Goal: Task Accomplishment & Management: Use online tool/utility

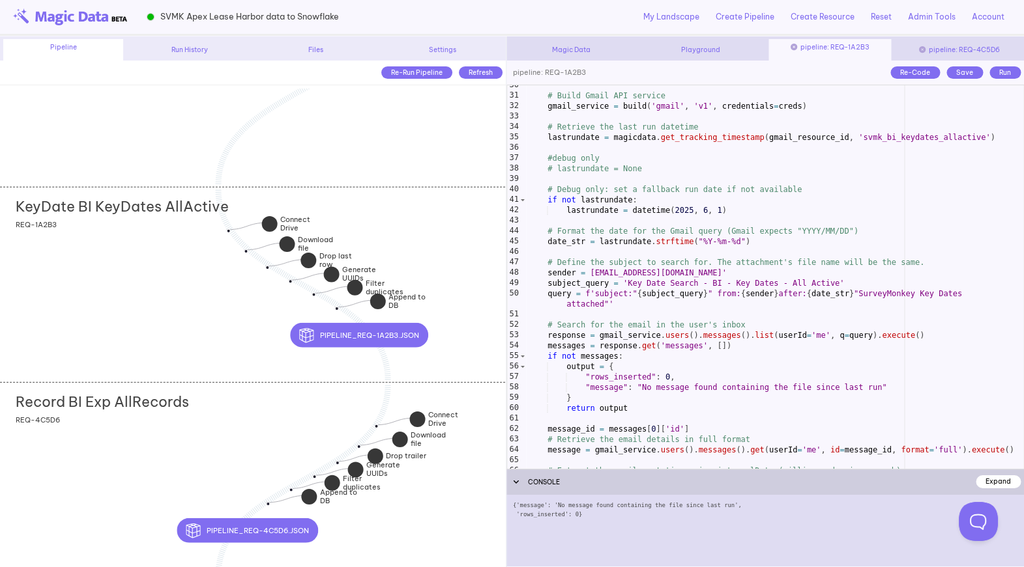
click at [612, 317] on div "# Build Gmail API service gmail_service = build ( 'gmail' , 'v1' , credentials …" at bounding box center [774, 282] width 497 height 405
click at [967, 71] on div "Save" at bounding box center [964, 72] width 36 height 12
click at [995, 72] on div "Run" at bounding box center [1004, 72] width 31 height 12
click at [848, 228] on div "# Build Gmail API service gmail_service = build ( 'gmail' , 'v1' , credentials …" at bounding box center [774, 282] width 497 height 405
type textarea "**********"
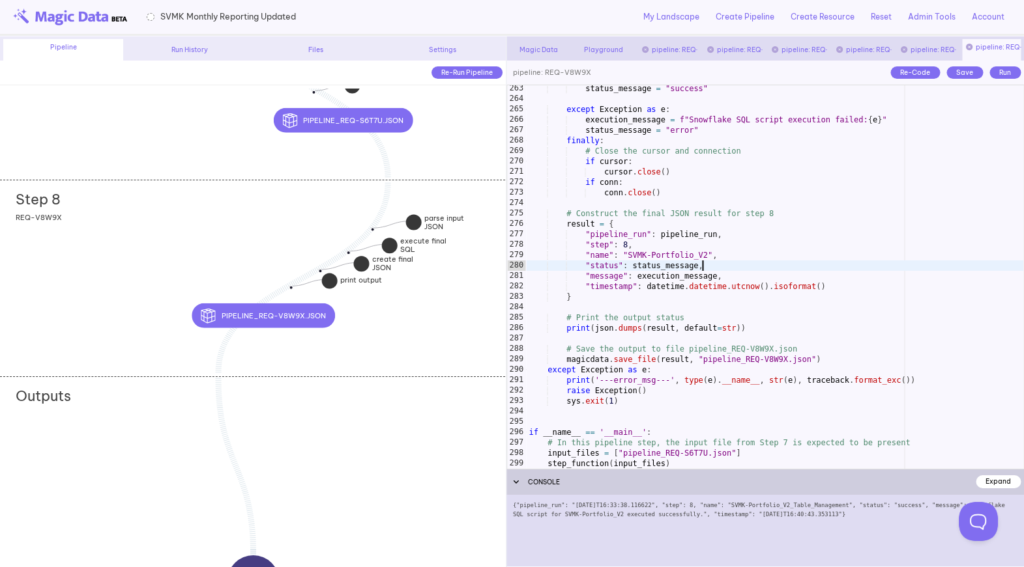
scroll to position [2805, 0]
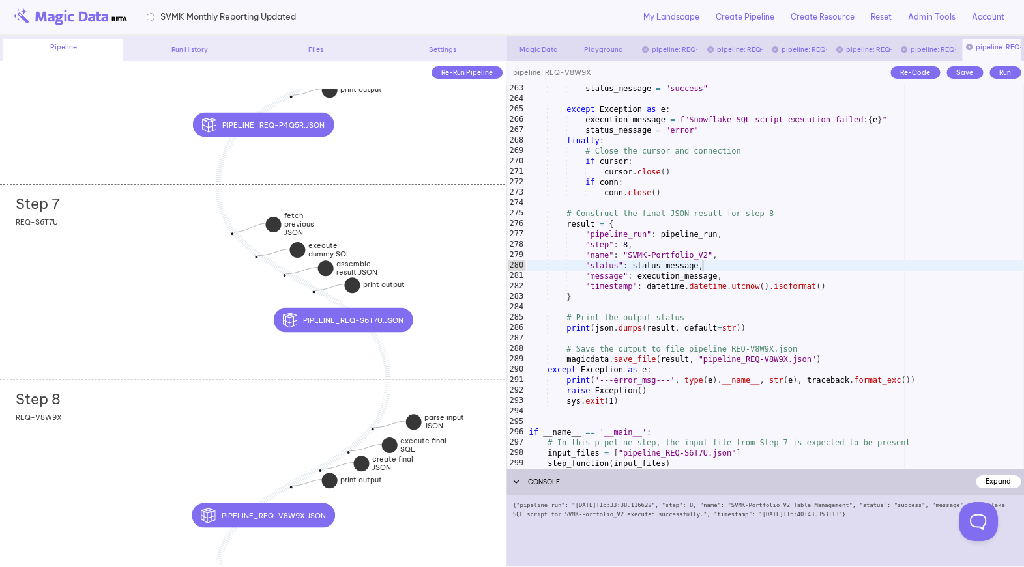
click at [236, 296] on div "Step 7 add section adding new section REQ-S6T7U" at bounding box center [252, 281] width 505 height 195
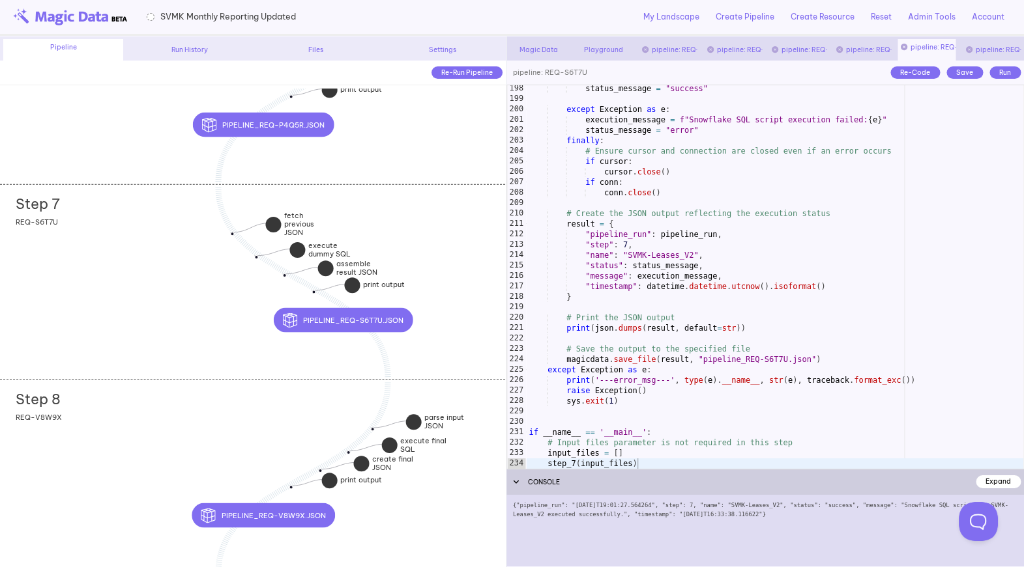
scroll to position [2097, 0]
click at [701, 360] on div "status_message = "success" except Exception as e : execution_message = f"Snowfl…" at bounding box center [774, 285] width 497 height 405
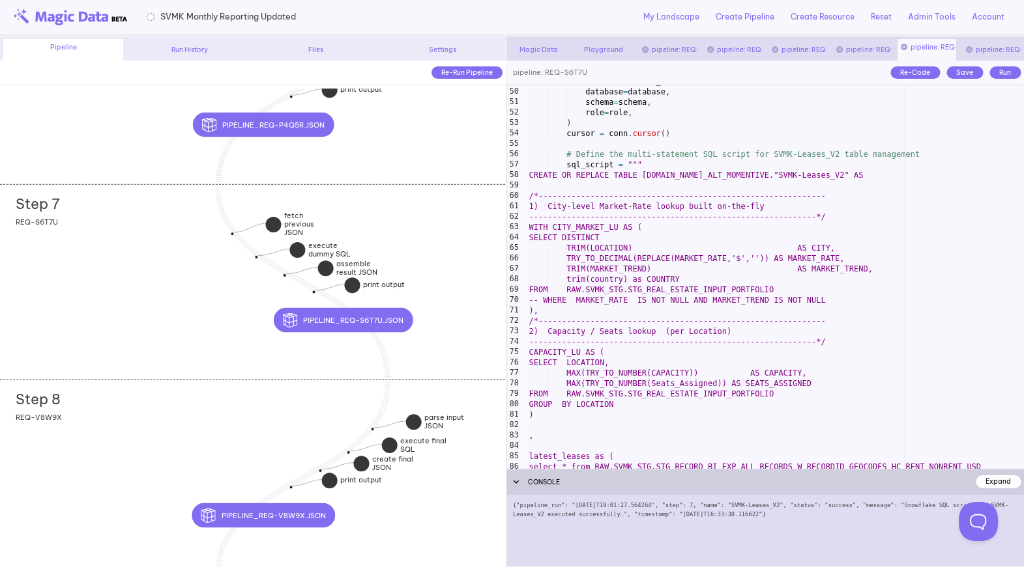
scroll to position [528, 0]
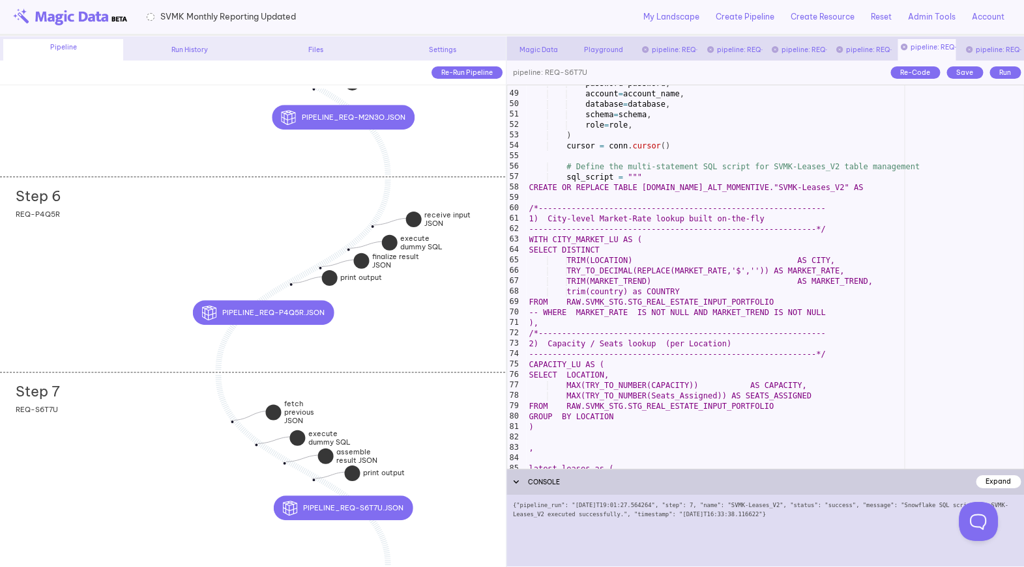
click at [160, 327] on div "Step 6 add section adding new section REQ-P4Q5R" at bounding box center [252, 274] width 505 height 195
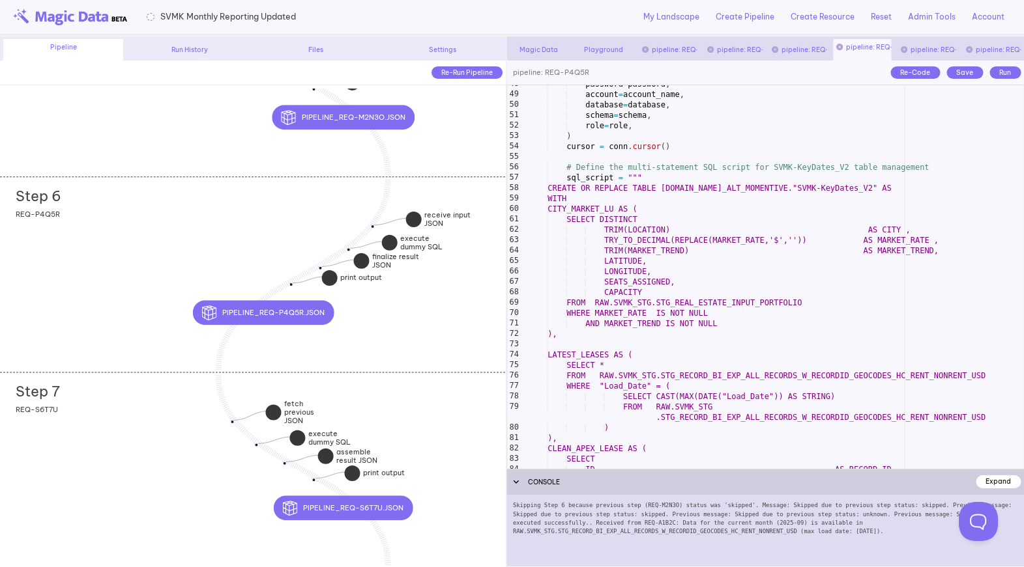
scroll to position [527, 0]
click at [973, 68] on div "Save" at bounding box center [964, 72] width 36 height 12
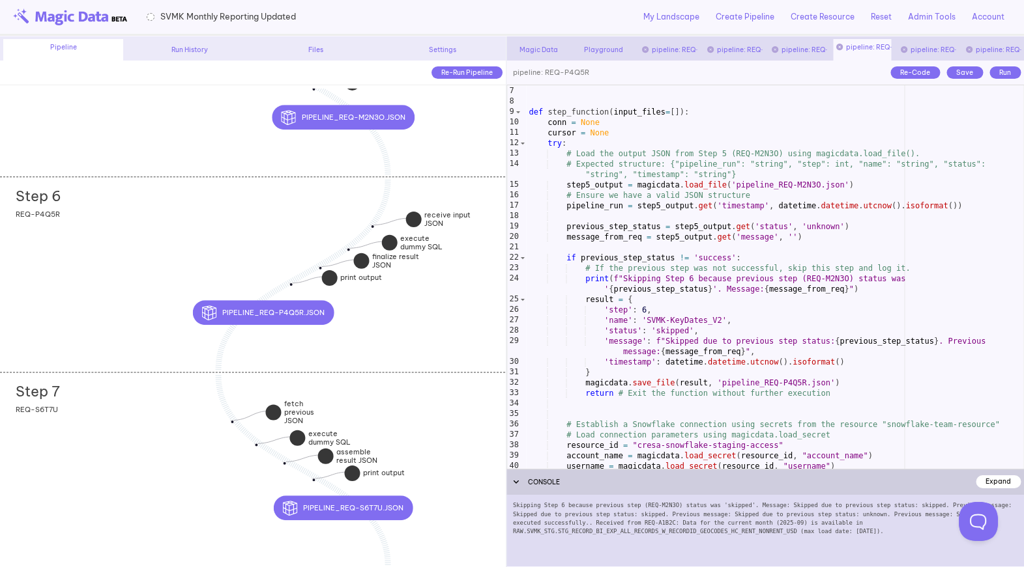
scroll to position [83, 0]
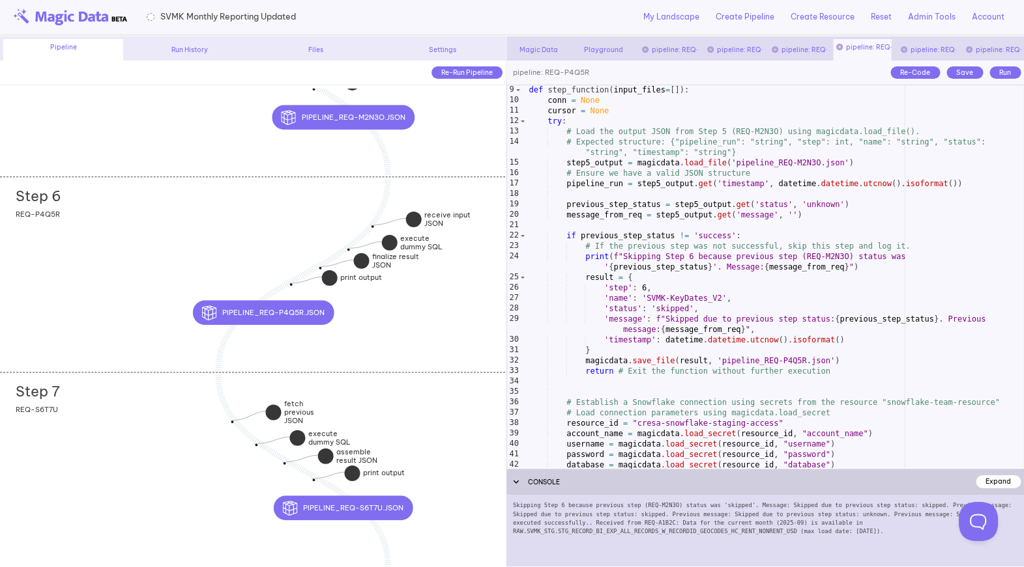
type textarea "**********"
click at [766, 232] on div "def step_function ( input_files = [ ]) : conn = None cursor = None try : # Load…" at bounding box center [774, 287] width 497 height 405
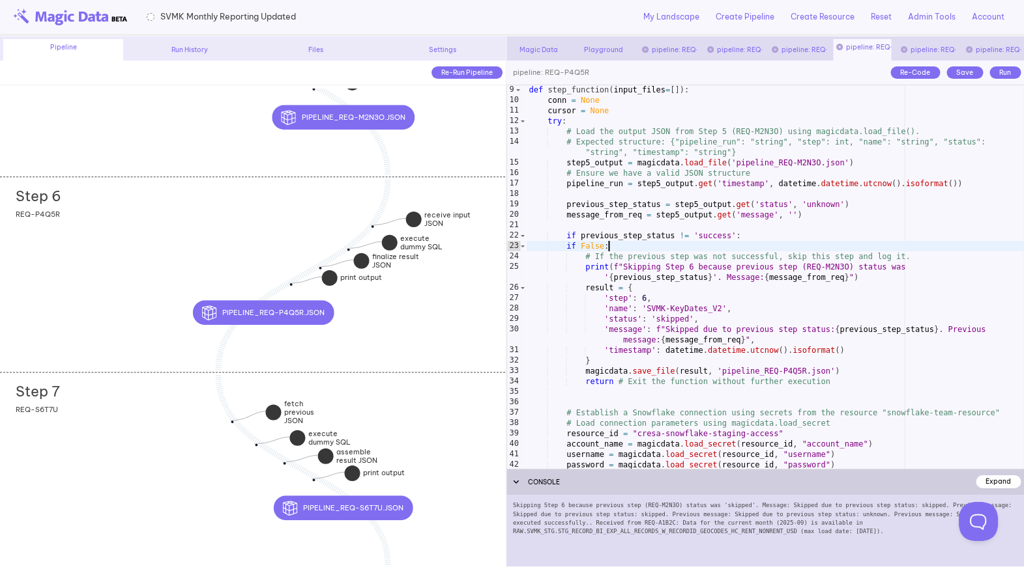
scroll to position [0, 6]
click at [966, 76] on div "Save" at bounding box center [964, 72] width 36 height 12
click at [999, 76] on div "Run" at bounding box center [1004, 72] width 31 height 12
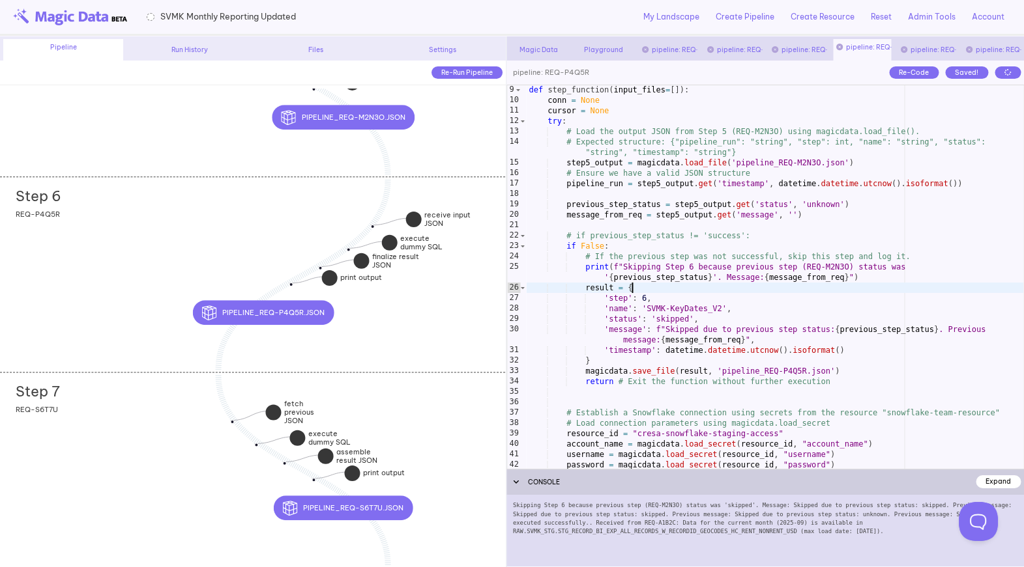
click at [794, 288] on div "def step_function ( input_files = [ ]) : conn = None cursor = None try : # Load…" at bounding box center [774, 287] width 497 height 405
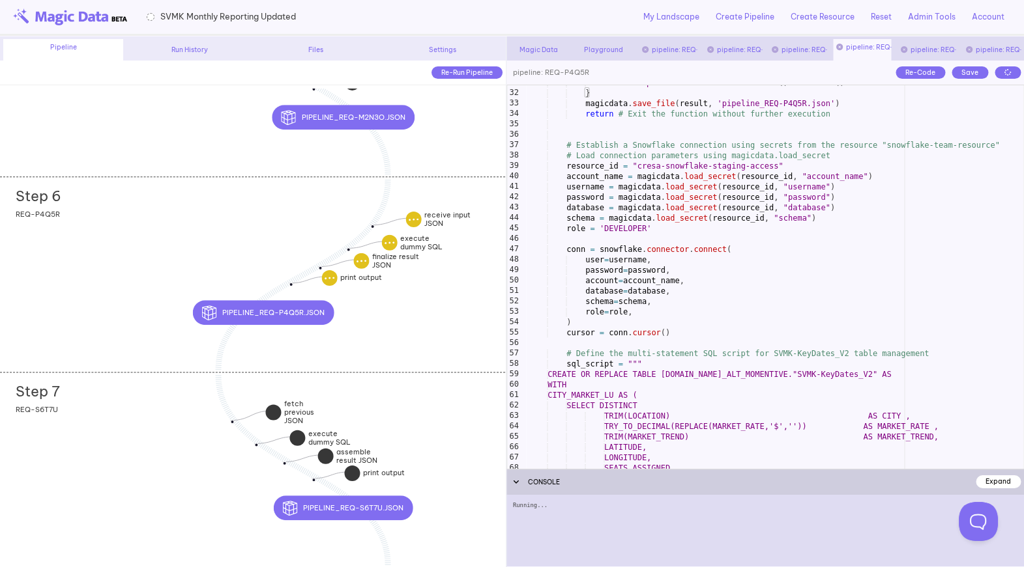
scroll to position [351, 0]
click at [770, 233] on div "'timestamp' : datetime . datetime . utcnow ( ) . isoformat ( ) } magicdata . sa…" at bounding box center [774, 280] width 497 height 405
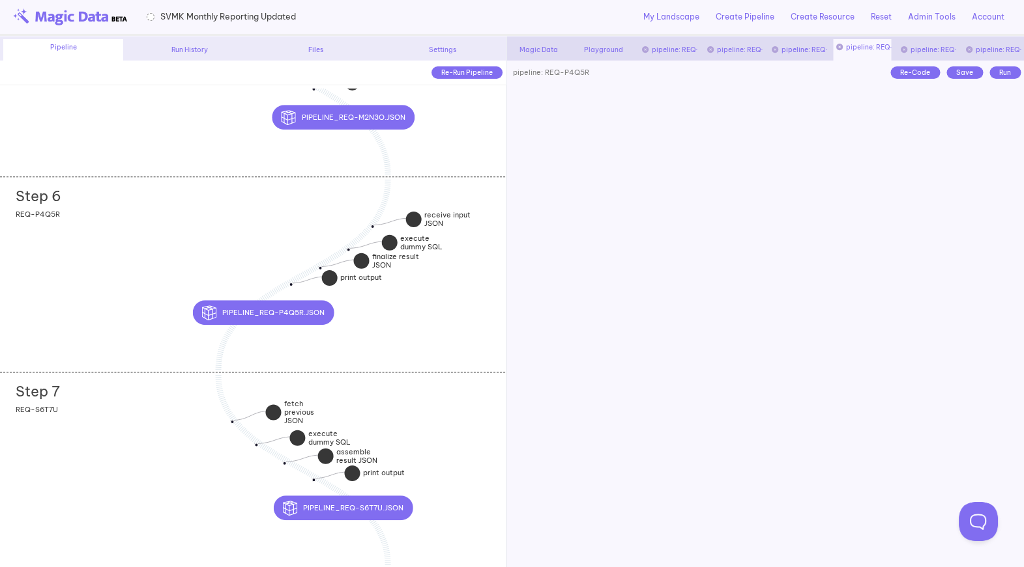
scroll to position [0, 3]
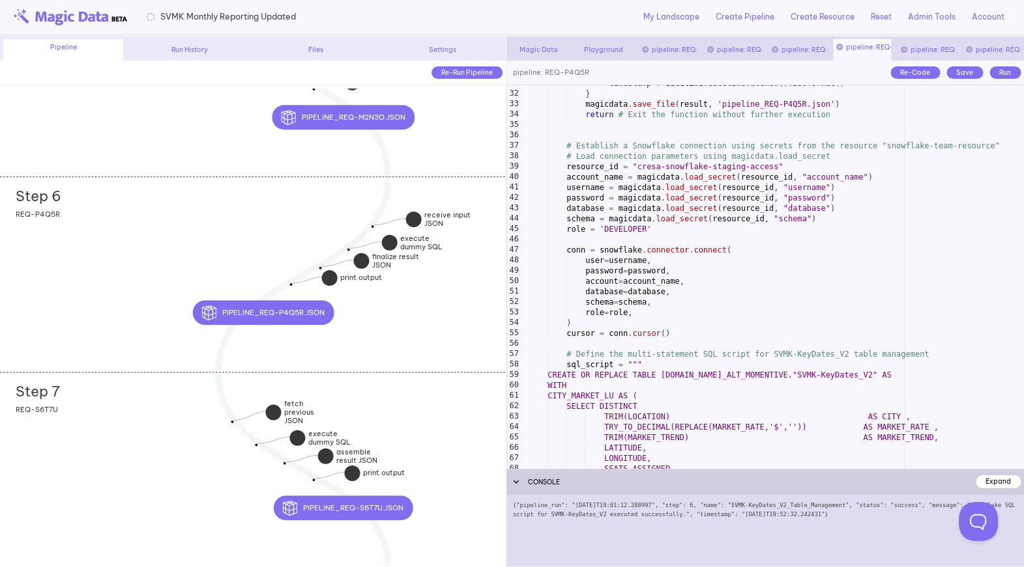
click at [770, 233] on div "'timestamp' : datetime . datetime . utcnow ( ) . isoformat ( ) } magicdata . sa…" at bounding box center [774, 280] width 497 height 405
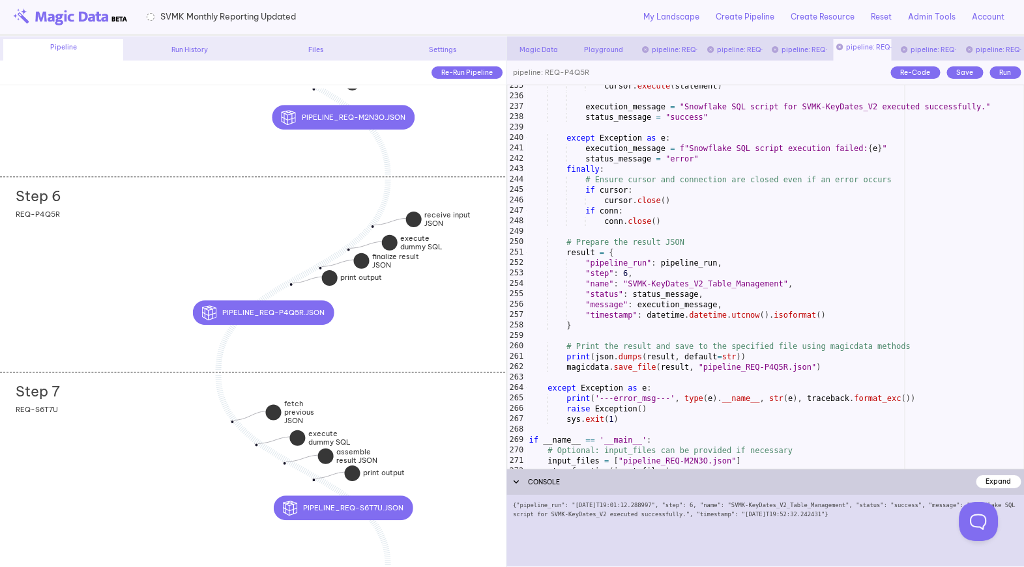
scroll to position [2495, 0]
drag, startPoint x: 703, startPoint y: 287, endPoint x: 781, endPoint y: 285, distance: 78.2
click at [781, 285] on div "cursor . execute ( statement ) execution_message = "Snowflake SQL script for SV…" at bounding box center [774, 283] width 497 height 405
type textarea "**********"
click at [973, 70] on div "Save" at bounding box center [964, 72] width 36 height 12
